Goal: Task Accomplishment & Management: Manage account settings

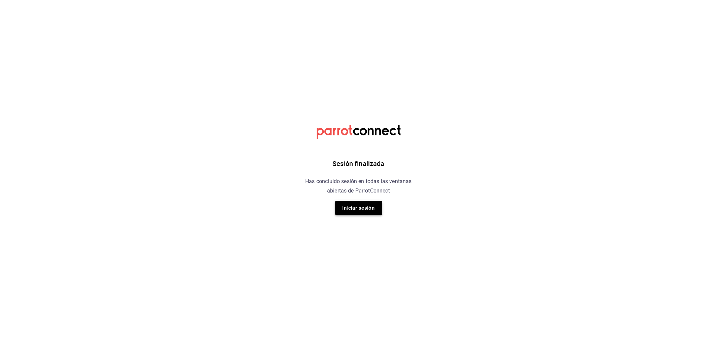
click at [362, 210] on button "Iniciar sesión" at bounding box center [358, 208] width 47 height 14
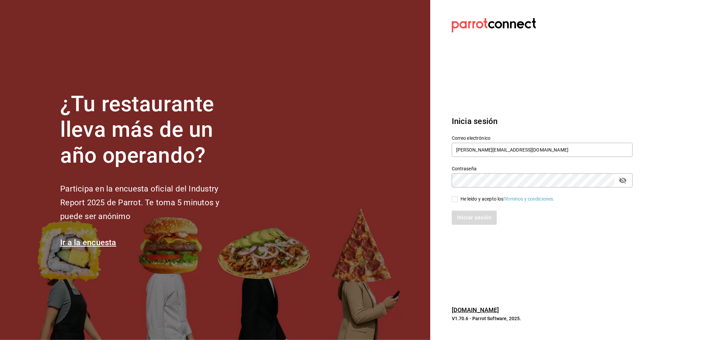
click at [455, 199] on input "He leído y acepto los Términos y condiciones." at bounding box center [455, 199] width 6 height 6
checkbox input "true"
click at [467, 217] on button "Iniciar sesión" at bounding box center [475, 218] width 46 height 14
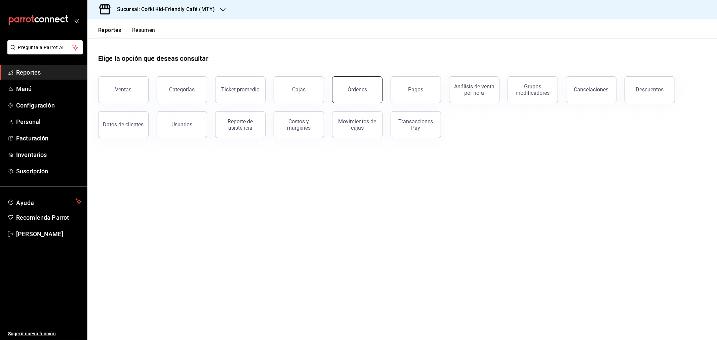
click at [364, 91] on div "Órdenes" at bounding box center [358, 89] width 20 height 6
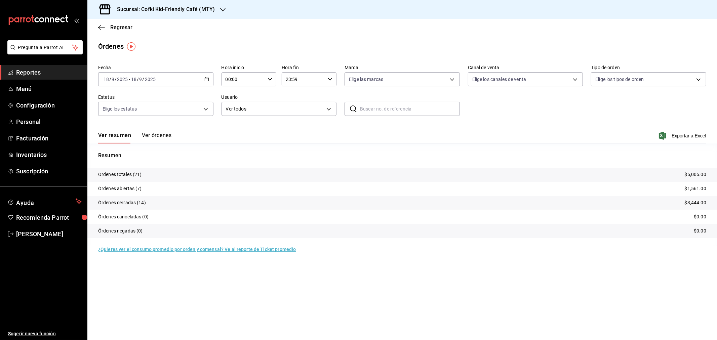
click at [155, 135] on button "Ver órdenes" at bounding box center [157, 137] width 30 height 11
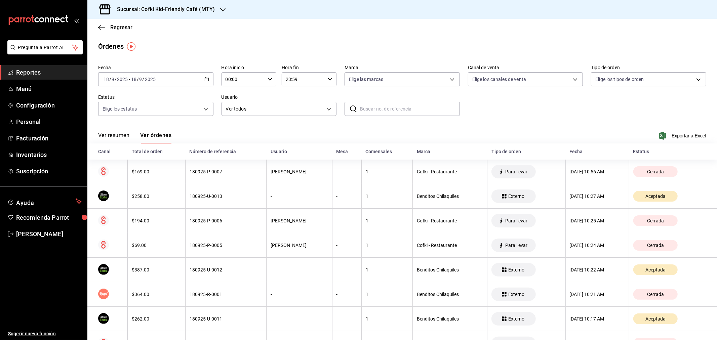
click at [131, 136] on div "Ver resumen Ver órdenes" at bounding box center [134, 137] width 73 height 11
click at [125, 136] on button "Ver resumen" at bounding box center [113, 137] width 31 height 11
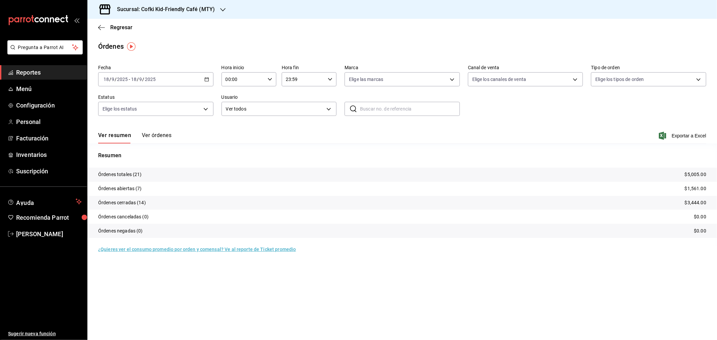
click at [210, 10] on h3 "Sucursal: Cofki Kid-Friendly Café (MTY)" at bounding box center [163, 9] width 103 height 8
click at [160, 45] on div "Cofki Cafe (La Aurora)" at bounding box center [138, 44] width 90 height 7
click at [162, 133] on button "Ver órdenes" at bounding box center [157, 137] width 30 height 11
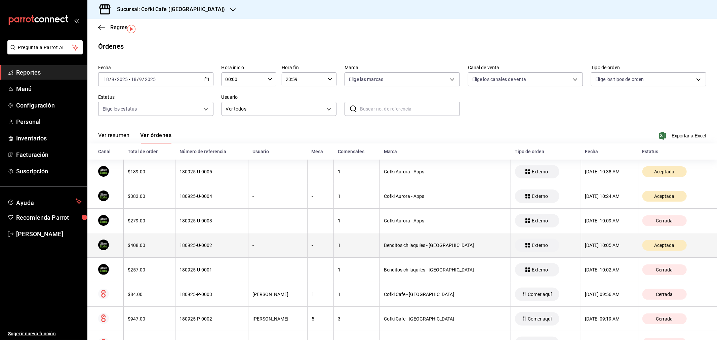
scroll to position [27, 0]
